Goal: Task Accomplishment & Management: Complete application form

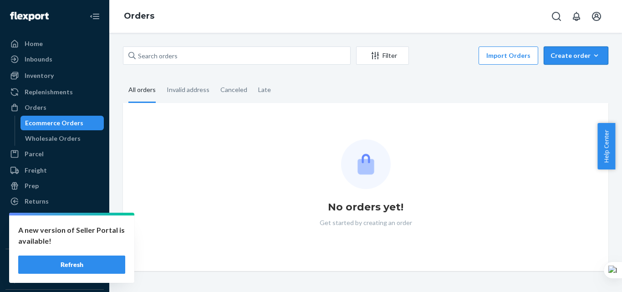
click at [582, 58] on div "Create order" at bounding box center [575, 55] width 51 height 9
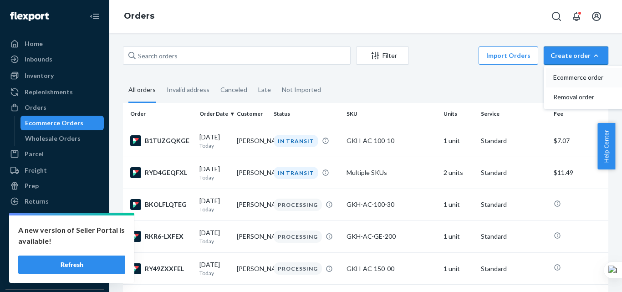
click at [570, 77] on span "Ecommerce order" at bounding box center [581, 77] width 56 height 6
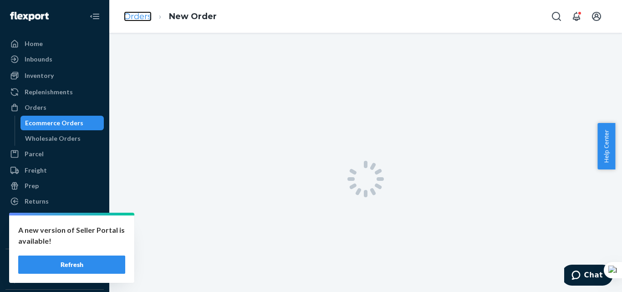
click at [144, 19] on link "Orders" at bounding box center [138, 16] width 28 height 10
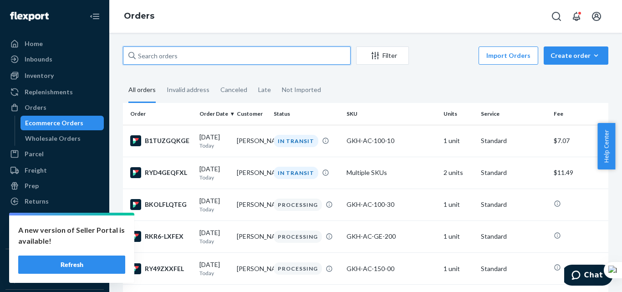
click at [197, 60] on input "text" at bounding box center [237, 55] width 228 height 18
paste input "Shreeyasa [PERSON_NAME]"
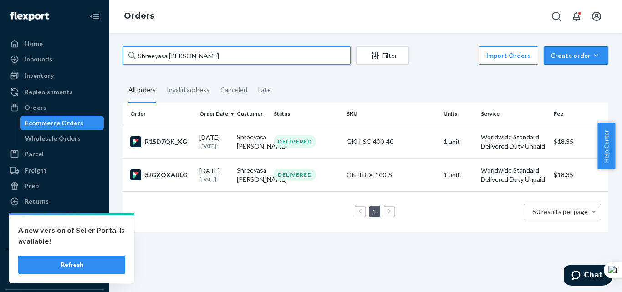
type input "Shreeyasa [PERSON_NAME]"
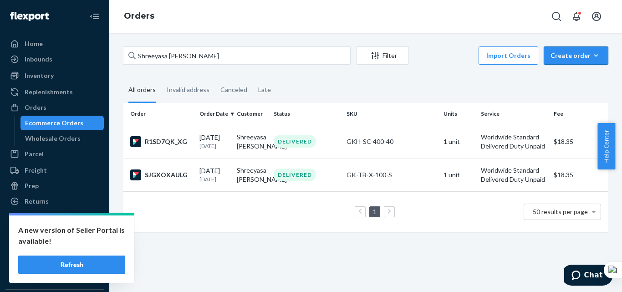
click at [562, 61] on button "Create order Ecommerce order Removal order" at bounding box center [576, 55] width 65 height 18
click at [563, 75] on span "Ecommerce order" at bounding box center [581, 77] width 56 height 6
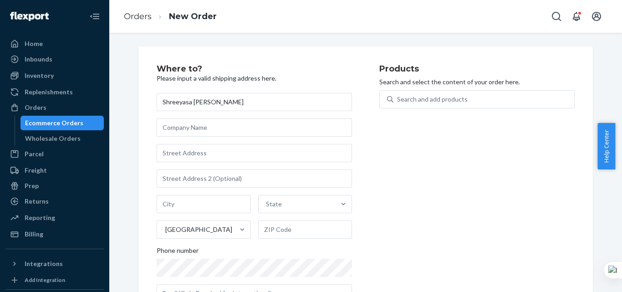
type input "Shreeyasa [PERSON_NAME]"
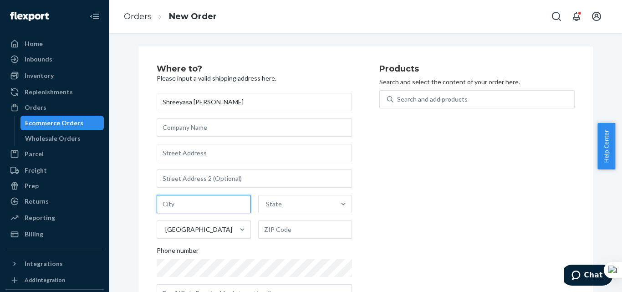
click at [203, 195] on input "text" at bounding box center [204, 204] width 94 height 18
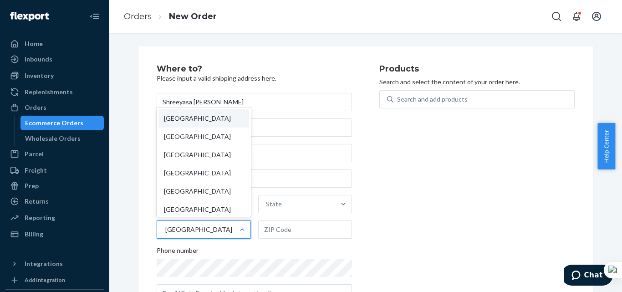
click at [170, 232] on div "United States" at bounding box center [198, 229] width 67 height 9
click at [165, 232] on input "option United States focused, 1 of 241. 241 results available. Use Up and Down …" at bounding box center [164, 229] width 1 height 9
type input "j"
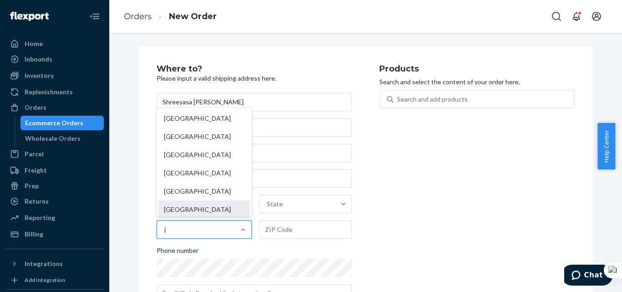
click at [170, 212] on div "Japan" at bounding box center [204, 209] width 92 height 18
click at [167, 225] on input "j" at bounding box center [165, 229] width 3 height 9
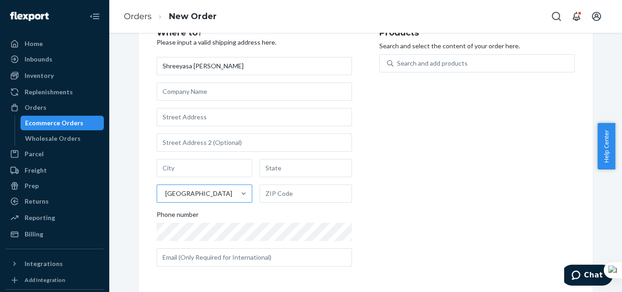
scroll to position [36, 0]
click at [277, 176] on input "text" at bounding box center [305, 168] width 92 height 18
paste input "Hokkaido"
type input "Hokkaido"
click at [197, 163] on input "text" at bounding box center [205, 168] width 96 height 18
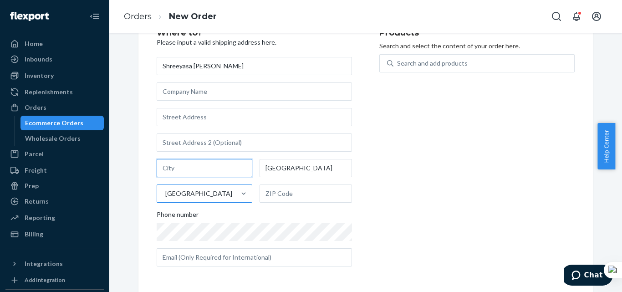
paste input "Sapporo"
type input "Sapporo"
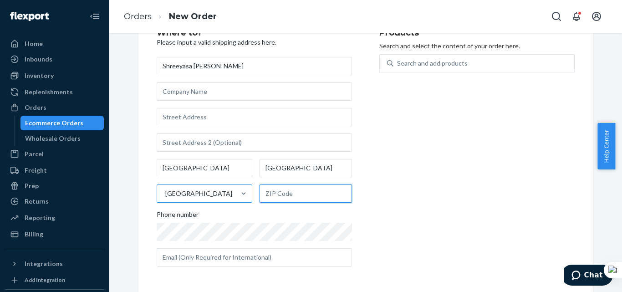
click at [288, 197] on input "text" at bounding box center [305, 193] width 92 height 18
paste input "003-0006"
type input "003-0006"
click at [143, 180] on div "Where to? Please input a valid shipping address here. Shreeyasa Tamang Sapporo …" at bounding box center [365, 150] width 454 height 281
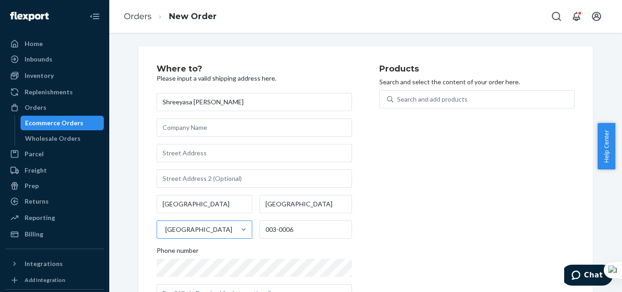
click at [238, 142] on div "Shreeyasa Tamang Sapporo Hokkaido Japan 003-0006 Phone number" at bounding box center [254, 197] width 195 height 209
click at [239, 147] on input "text" at bounding box center [254, 153] width 195 height 18
paste input "003-0006"
click at [227, 148] on input "003-0006" at bounding box center [254, 153] width 195 height 18
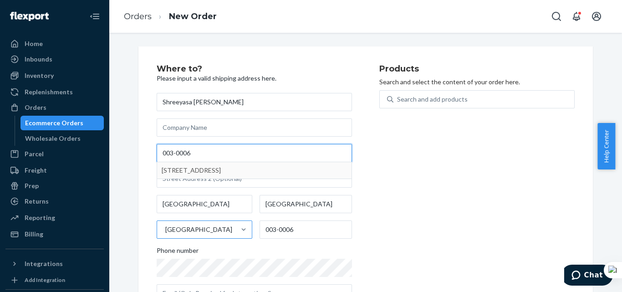
click at [227, 148] on input "003-0006" at bounding box center [254, 153] width 195 height 18
paste input "1-2-306 Higashi Sapporo"
type input "1-2-306 Higashi Sapporo"
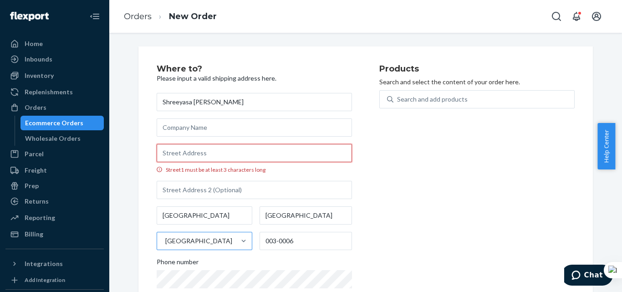
paste input "1-2-306 Higashi Sapporo"
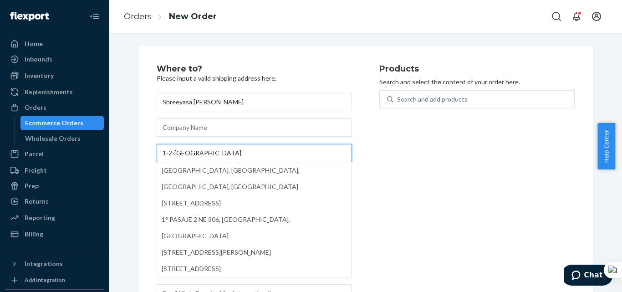
type input "1-2-306 Higashi Sapporo"
click at [140, 148] on div "Where to? Please input a valid shipping address here. Shreeyasa Tamang 1-2-306 …" at bounding box center [365, 186] width 454 height 281
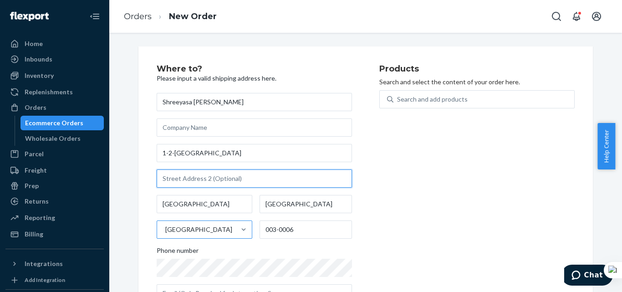
click at [172, 178] on input "text" at bounding box center [254, 178] width 195 height 18
paste input "6-jo 3-chome, Shiroishi-ku"
type input "6-jo 3-chome, Shiroishi-ku"
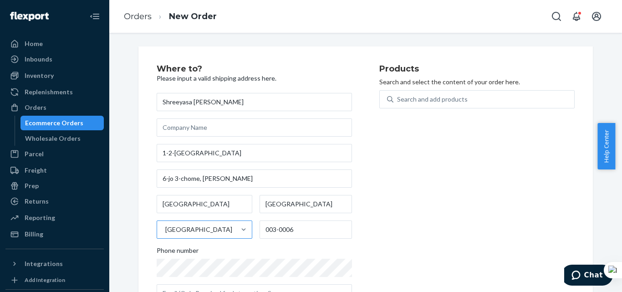
click at [142, 157] on div "Where to? Please input a valid shipping address here. Shreeyasa Tamang 1-2-306 …" at bounding box center [365, 186] width 454 height 281
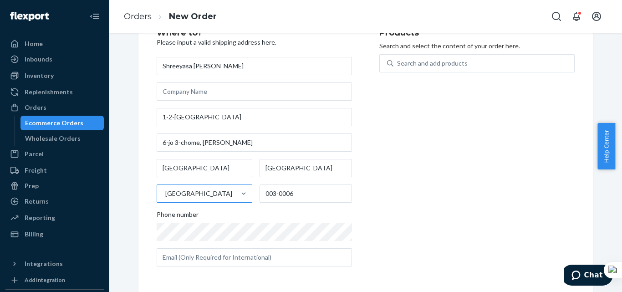
click at [248, 276] on div "Where to? Please input a valid shipping address here. Shreeyasa Tamang 1-2-306 …" at bounding box center [365, 150] width 454 height 281
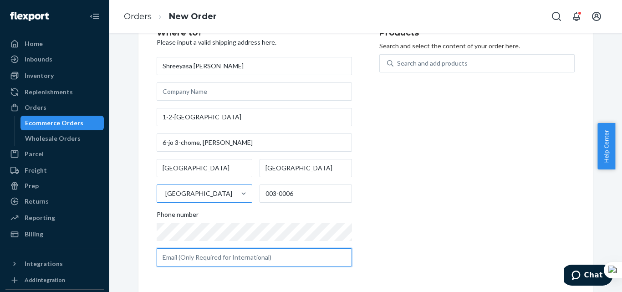
click at [244, 260] on input "text" at bounding box center [254, 257] width 195 height 18
type input "digital.se29@gkhair.com"
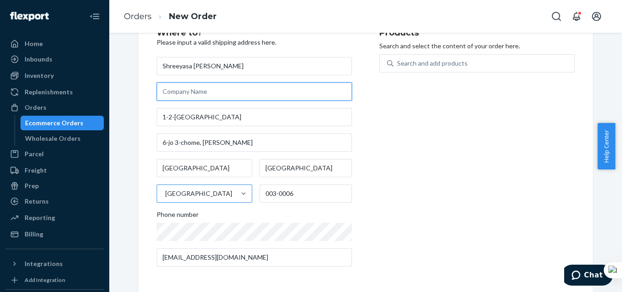
type input "GK Hair"
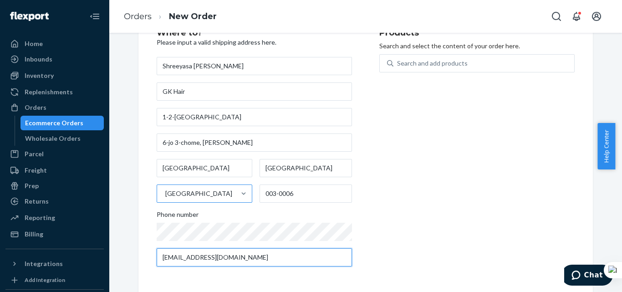
click at [189, 256] on input "digital.se29@gkhair.com" at bounding box center [254, 257] width 195 height 18
type input "digital.se40@gkhair.com"
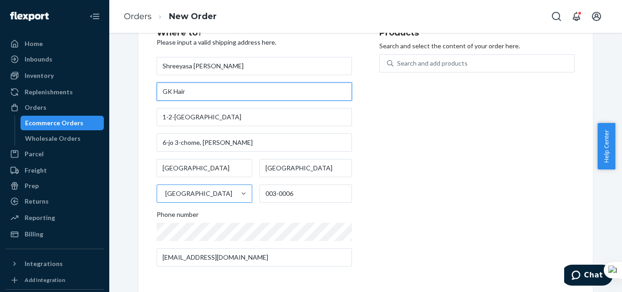
click at [199, 99] on input "GK Hair" at bounding box center [254, 91] width 195 height 18
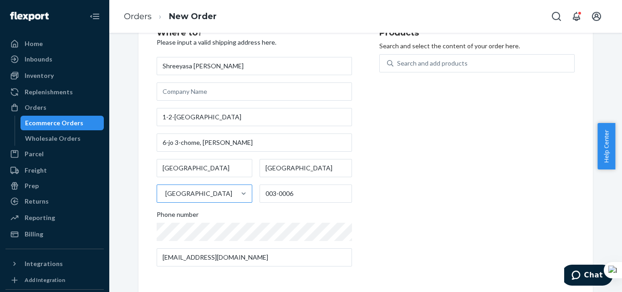
click at [434, 102] on div "Products Search and select the content of your order here. Search and add produ…" at bounding box center [476, 151] width 195 height 245
click at [405, 75] on div "Search and add products" at bounding box center [476, 68] width 195 height 29
click at [405, 71] on div "Search and add products" at bounding box center [483, 63] width 181 height 16
click at [398, 68] on input "Search and add products" at bounding box center [397, 63] width 1 height 9
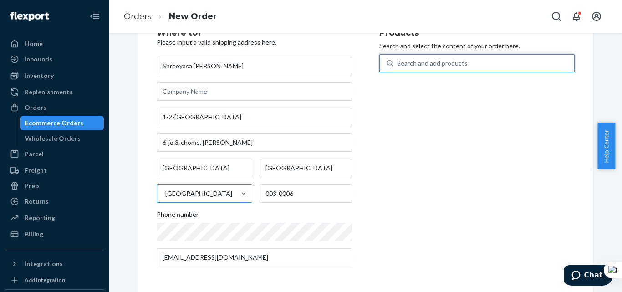
paste input "GKH-SC-200-10"
type input "GKH-SC-200-10"
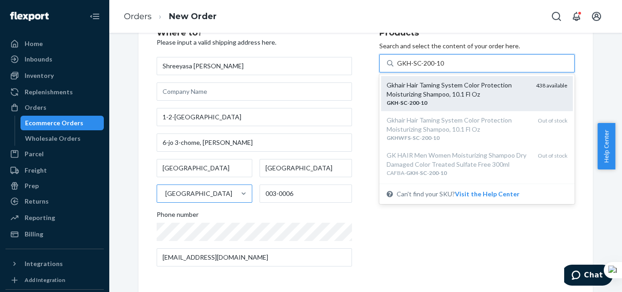
click at [420, 93] on div "Gkhair Hair Taming System Color Protection Moisturizing Shampoo, 10.1 Fl Oz" at bounding box center [457, 90] width 142 height 18
click at [420, 68] on input "GKH-SC-200-10" at bounding box center [420, 63] width 47 height 9
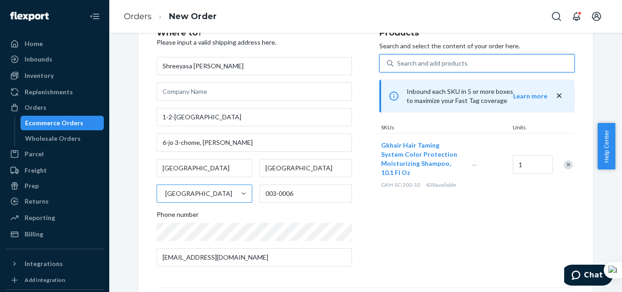
click at [420, 62] on div "Search and add products" at bounding box center [432, 63] width 71 height 9
click at [398, 62] on input "0 results available. Select is focused ,type to refine list, press Down to open…" at bounding box center [397, 63] width 1 height 9
paste input "GKH-SC-250-10"
type input "GKH-SC-250-10"
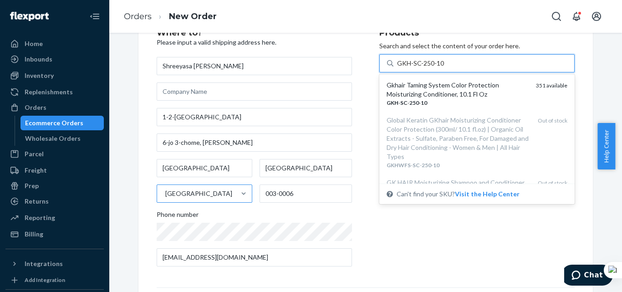
click at [418, 87] on div "Gkhair Taming System Color Protection Moisturizing Conditioner, 10.1 Fl Oz" at bounding box center [457, 90] width 142 height 18
click at [418, 68] on input "GKH-SC-250-10" at bounding box center [421, 63] width 48 height 9
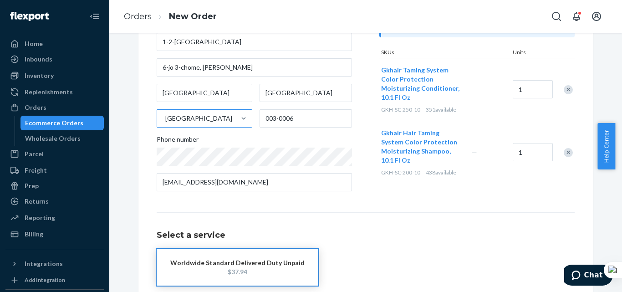
scroll to position [127, 0]
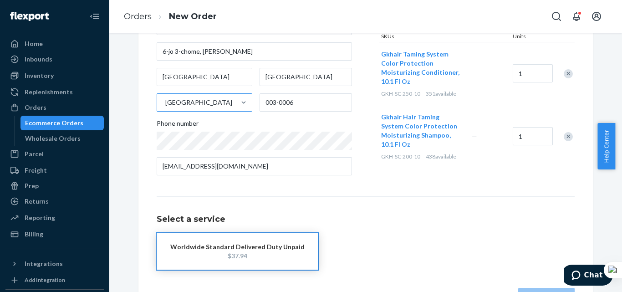
click at [244, 264] on button "Worldwide Standard Delivered Duty Unpaid $37.94" at bounding box center [238, 251] width 162 height 36
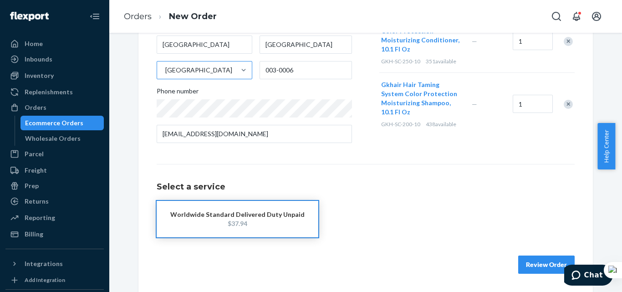
click at [533, 269] on button "Review Order" at bounding box center [546, 264] width 56 height 18
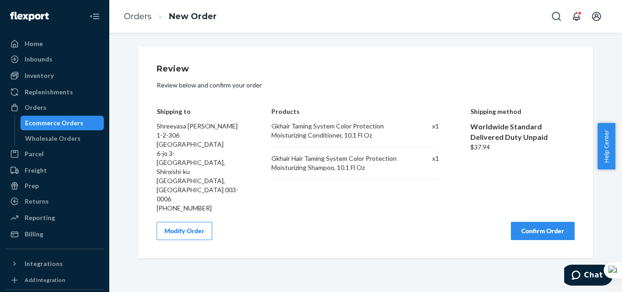
scroll to position [0, 0]
click at [531, 222] on button "Confirm Order" at bounding box center [543, 231] width 64 height 18
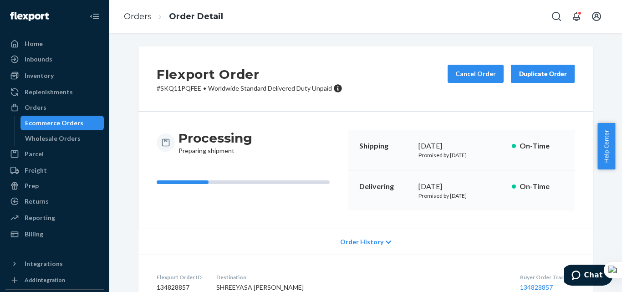
click at [179, 84] on p "# SKQ11PQFEE • Worldwide Standard Delivered Duty Unpaid" at bounding box center [250, 88] width 186 height 9
copy p "SKQ11PQFEE"
